Goal: Find specific page/section: Find specific page/section

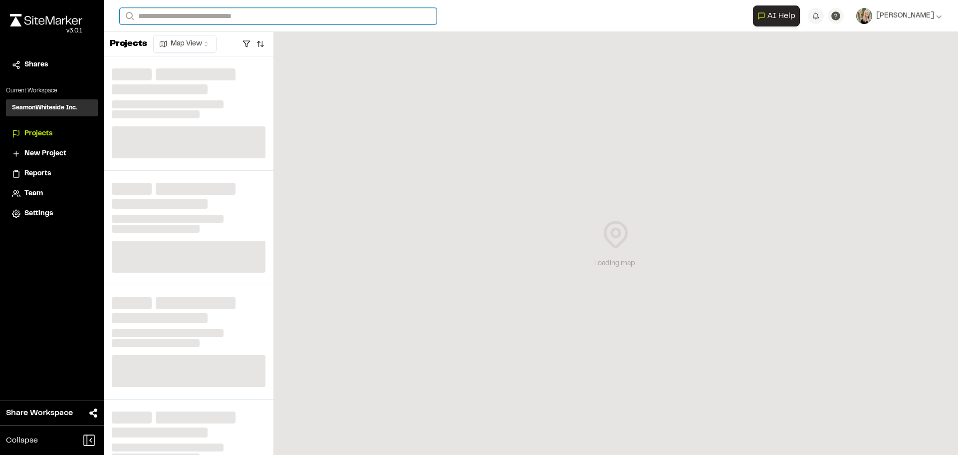
click at [197, 10] on input "Search" at bounding box center [278, 16] width 317 height 16
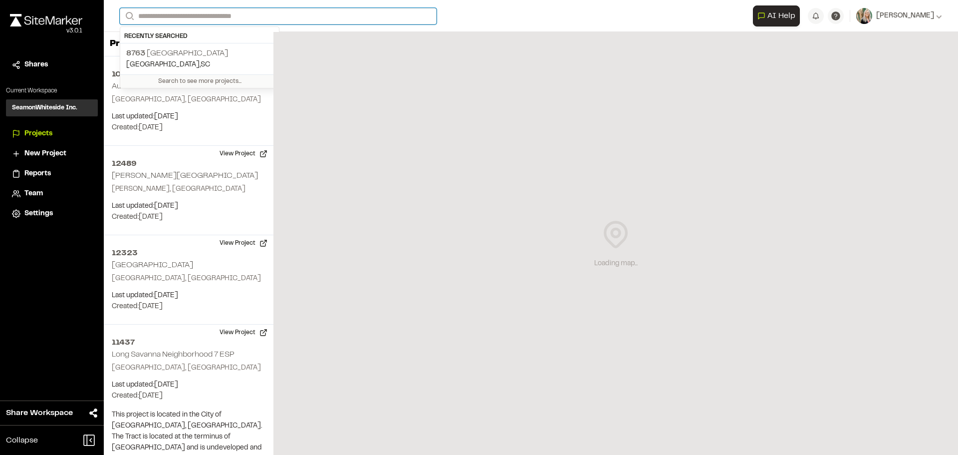
click at [171, 16] on input "Search" at bounding box center [278, 16] width 317 height 16
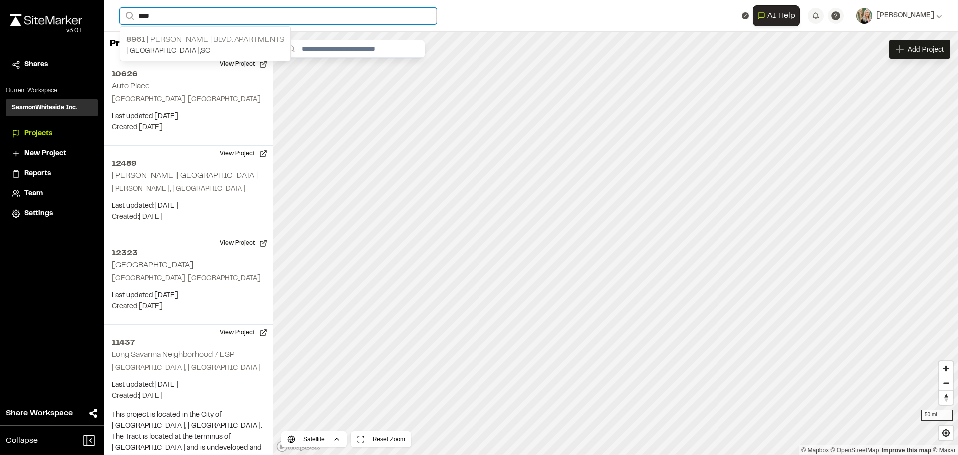
type input "****"
click at [158, 46] on p "[GEOGRAPHIC_DATA] , [GEOGRAPHIC_DATA]" at bounding box center [205, 51] width 158 height 11
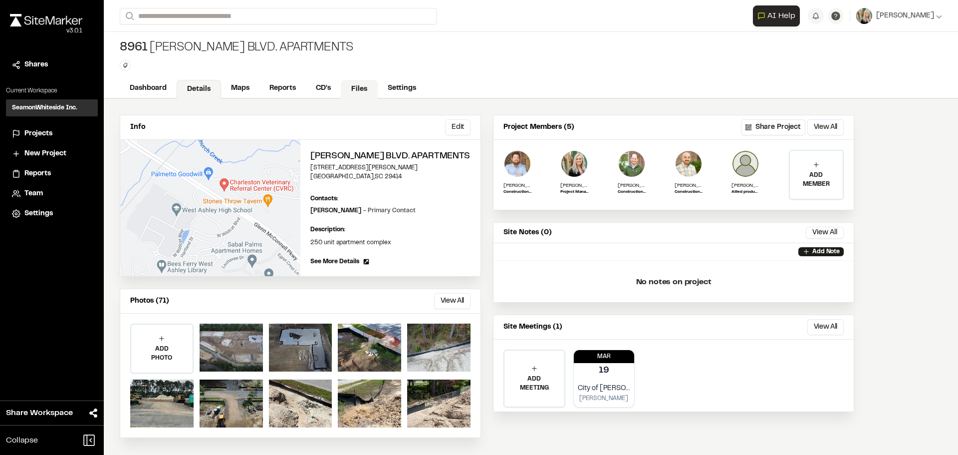
drag, startPoint x: 283, startPoint y: 88, endPoint x: 356, endPoint y: 94, distance: 73.6
click at [283, 88] on link "Reports" at bounding box center [282, 88] width 46 height 19
